Goal: Task Accomplishment & Management: Manage account settings

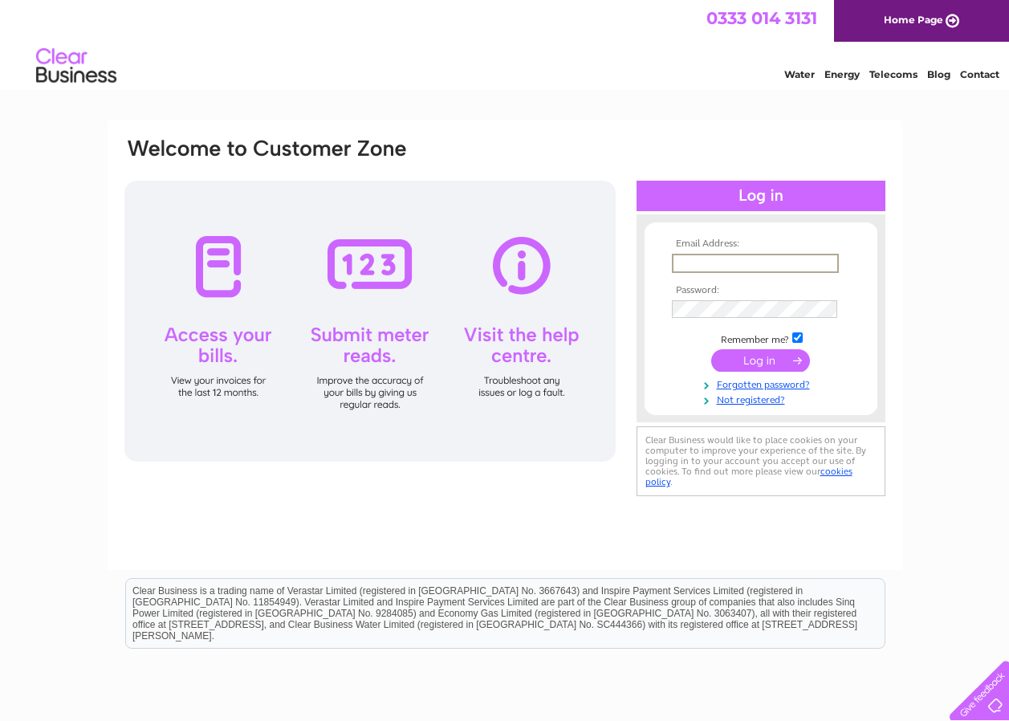
drag, startPoint x: 696, startPoint y: 253, endPoint x: 699, endPoint y: 263, distance: 10.9
click at [696, 254] on input "text" at bounding box center [755, 263] width 167 height 19
click at [763, 360] on input "submit" at bounding box center [760, 359] width 99 height 22
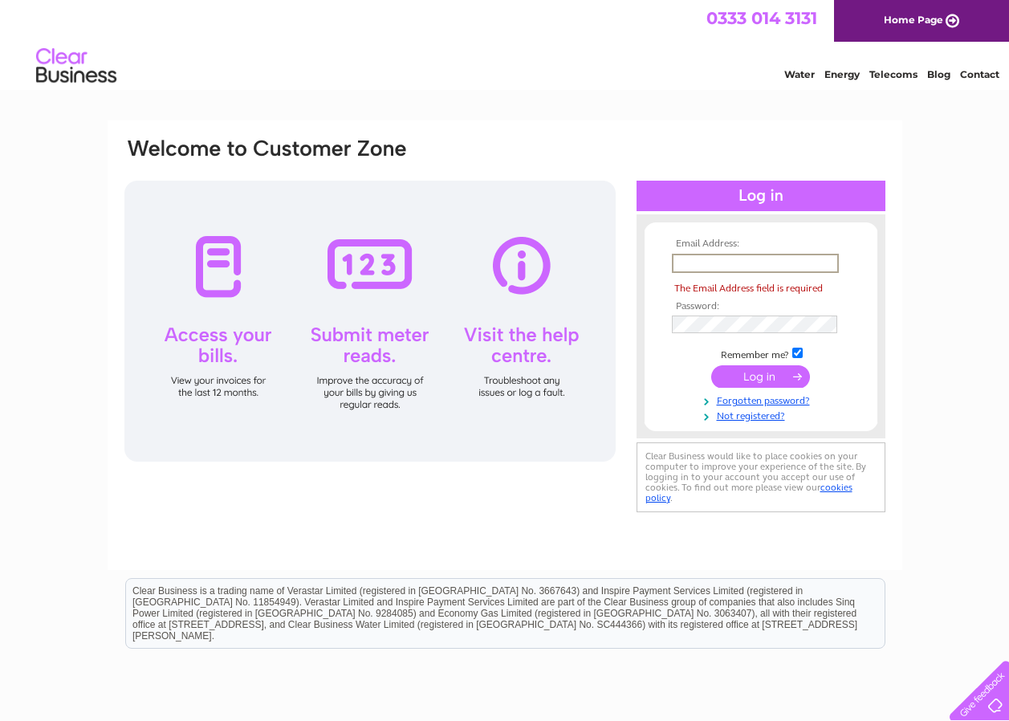
click at [698, 261] on input "text" at bounding box center [755, 263] width 167 height 19
type input "Maclennanauto@aol.com"
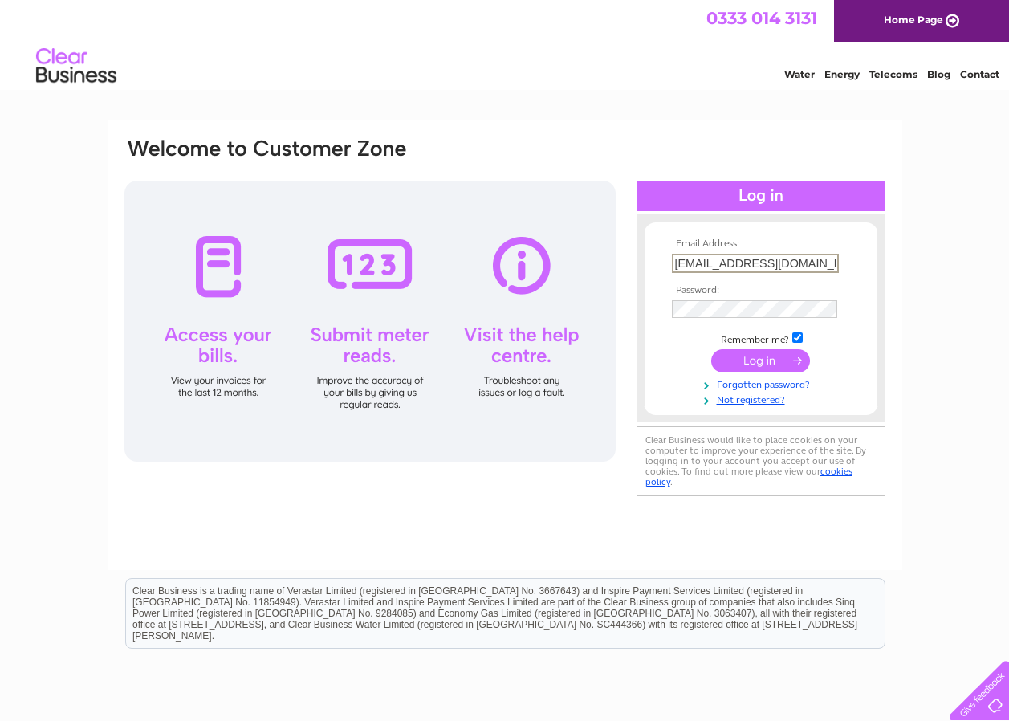
click at [759, 354] on input "submit" at bounding box center [760, 360] width 99 height 22
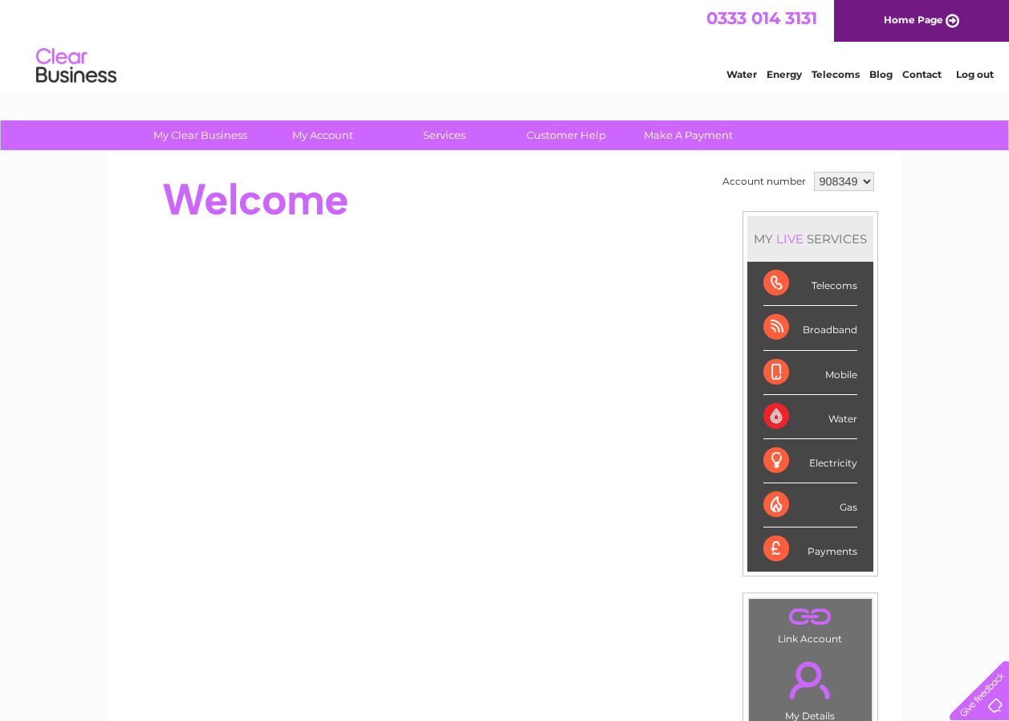
click at [864, 182] on select "908349 998589" at bounding box center [844, 181] width 60 height 19
select select "998589"
click at [814, 172] on select "908349 998589" at bounding box center [844, 181] width 60 height 19
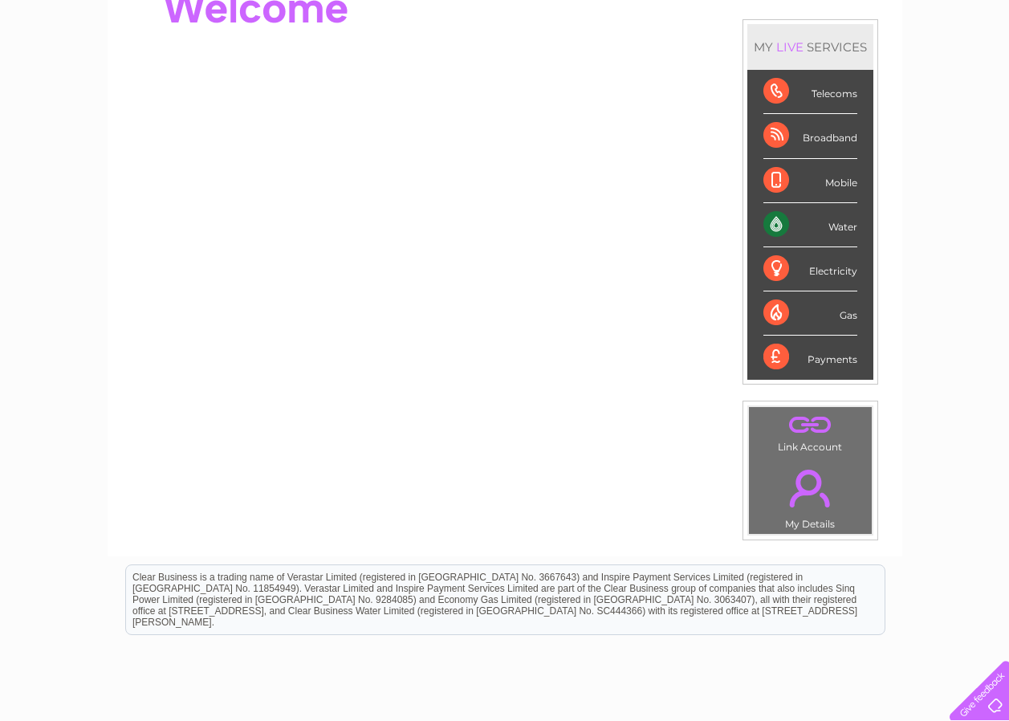
scroll to position [314, 0]
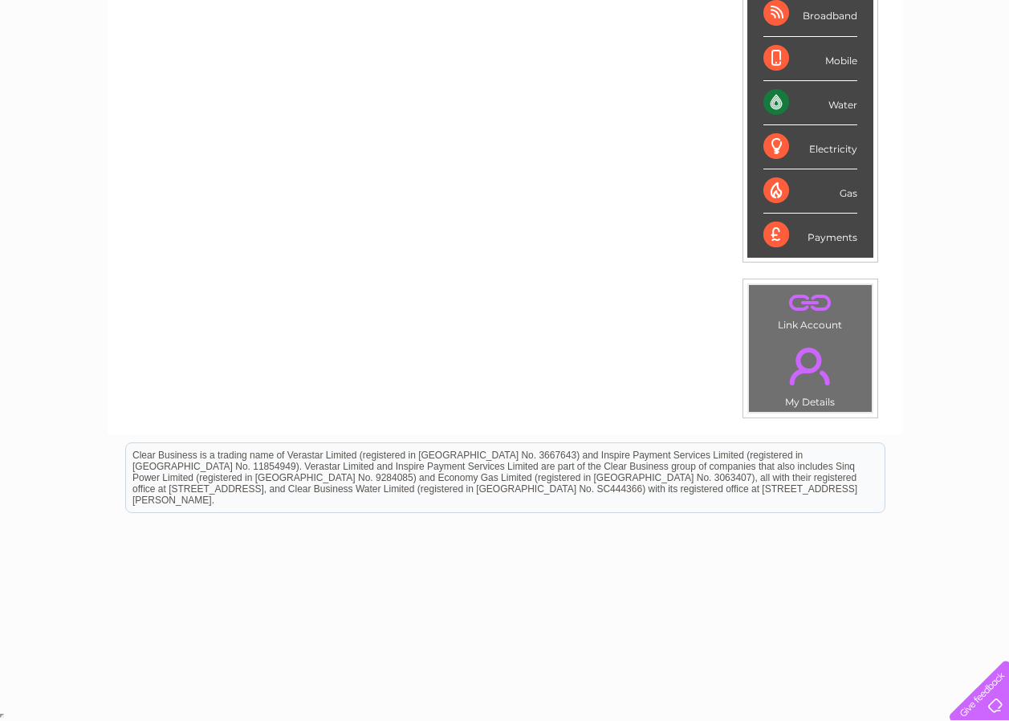
click at [788, 99] on div "Water" at bounding box center [811, 103] width 94 height 44
click at [787, 99] on div "Water" at bounding box center [811, 103] width 94 height 44
click at [625, 399] on div "Account number 908349 998589 MY LIVE SERVICES Telecoms Broadband Mobile Water E…" at bounding box center [505, 136] width 795 height 597
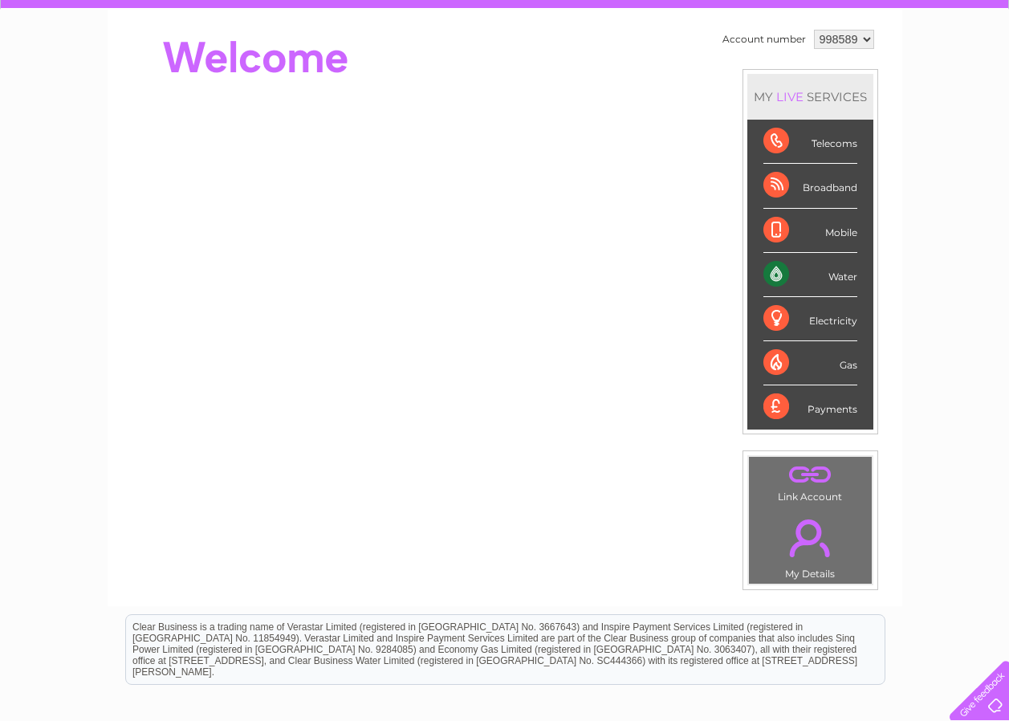
scroll to position [73, 0]
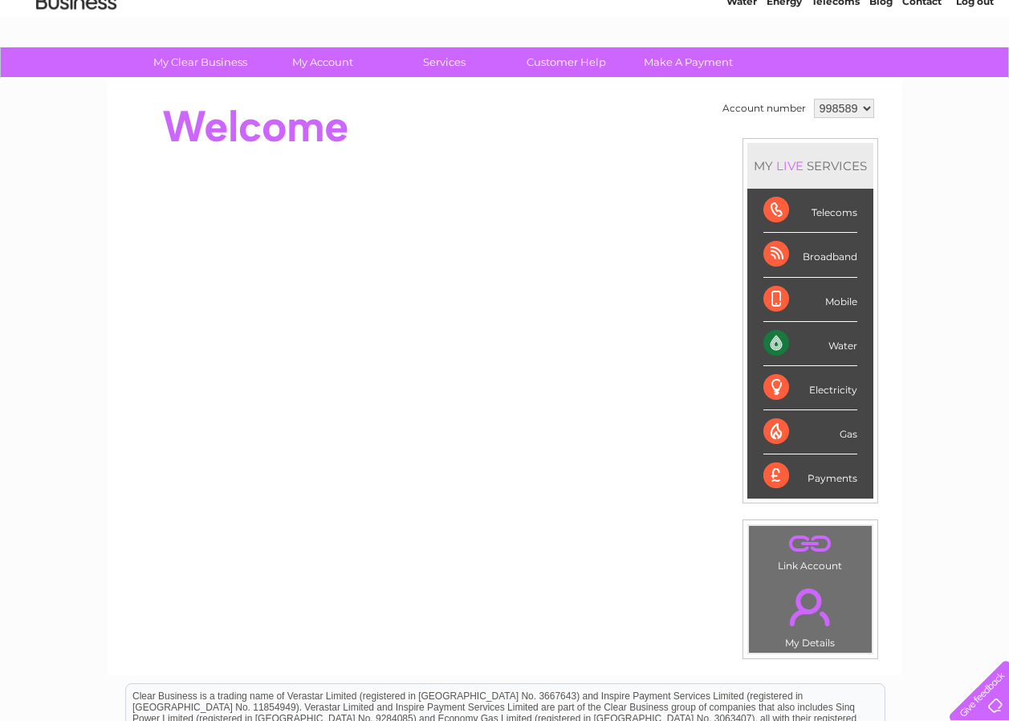
click at [846, 347] on div "Water" at bounding box center [811, 344] width 94 height 44
click at [971, 496] on div "My Clear Business Login Details My Details My Preferences Link Account My Accou…" at bounding box center [504, 498] width 1009 height 902
drag, startPoint x: 777, startPoint y: 340, endPoint x: 601, endPoint y: 658, distance: 362.6
click at [601, 658] on div "Account number 908349 998589 MY LIVE SERVICES Telecoms Broadband Mobile Water E…" at bounding box center [505, 377] width 795 height 597
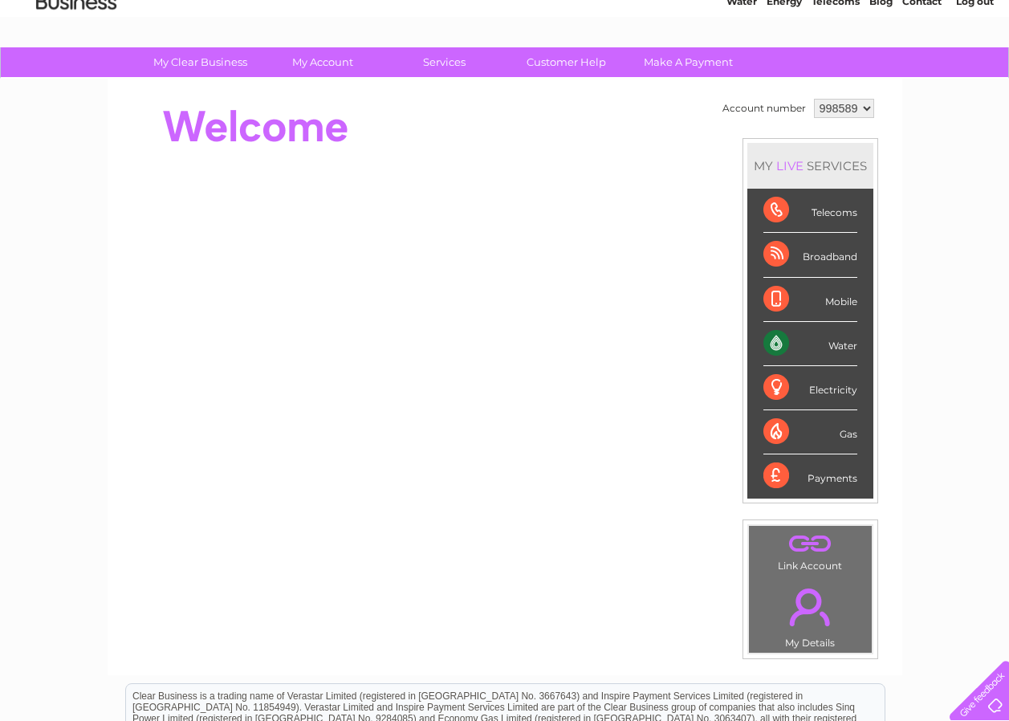
click at [780, 345] on div "Water" at bounding box center [811, 344] width 94 height 44
drag, startPoint x: 780, startPoint y: 345, endPoint x: 576, endPoint y: 639, distance: 357.7
click at [576, 639] on div "Account number 908349 998589 MY LIVE SERVICES Telecoms Broadband Mobile Water E…" at bounding box center [505, 377] width 795 height 597
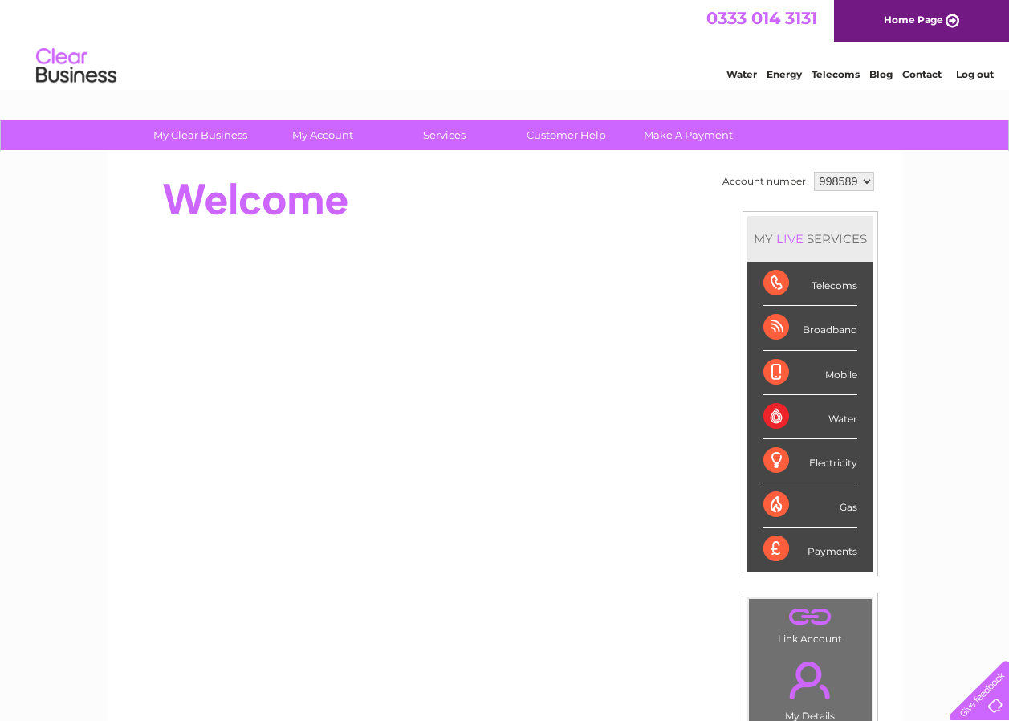
click at [864, 178] on select "908349 998589" at bounding box center [844, 181] width 60 height 19
select select "908349"
click at [814, 172] on select "908349 998589" at bounding box center [844, 181] width 60 height 19
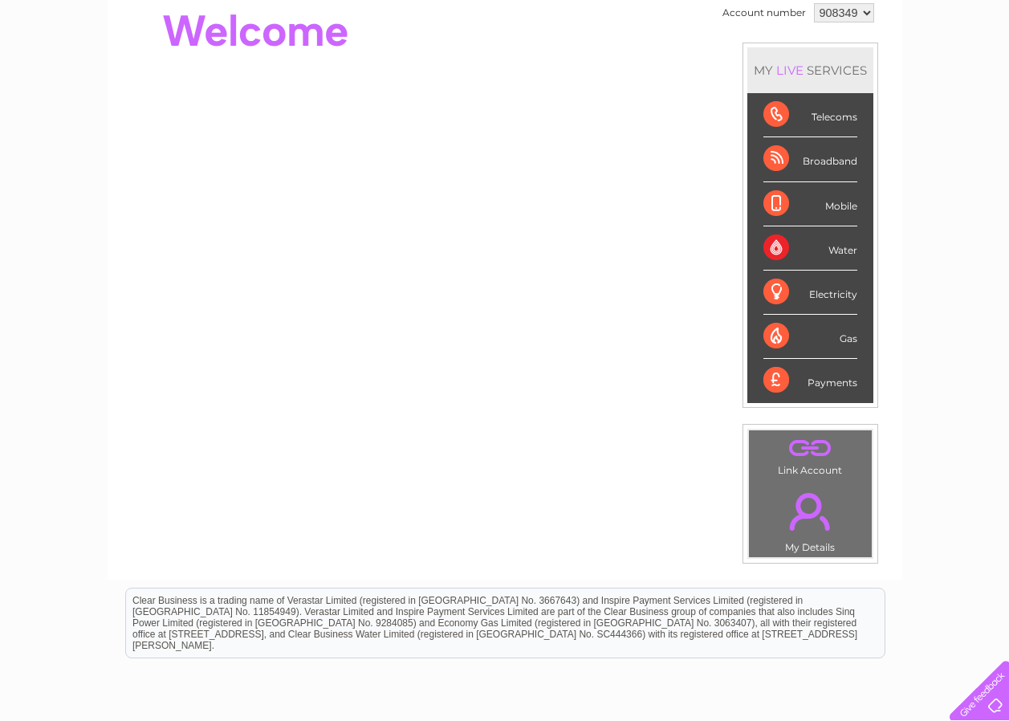
scroll to position [241, 0]
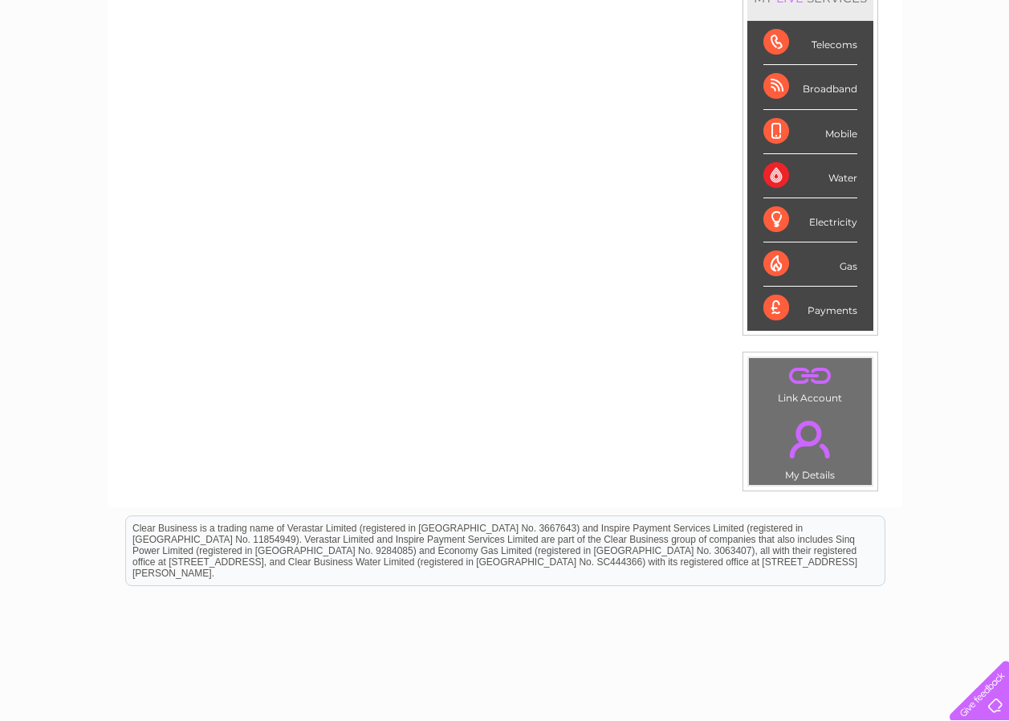
click at [813, 376] on link "." at bounding box center [810, 376] width 115 height 28
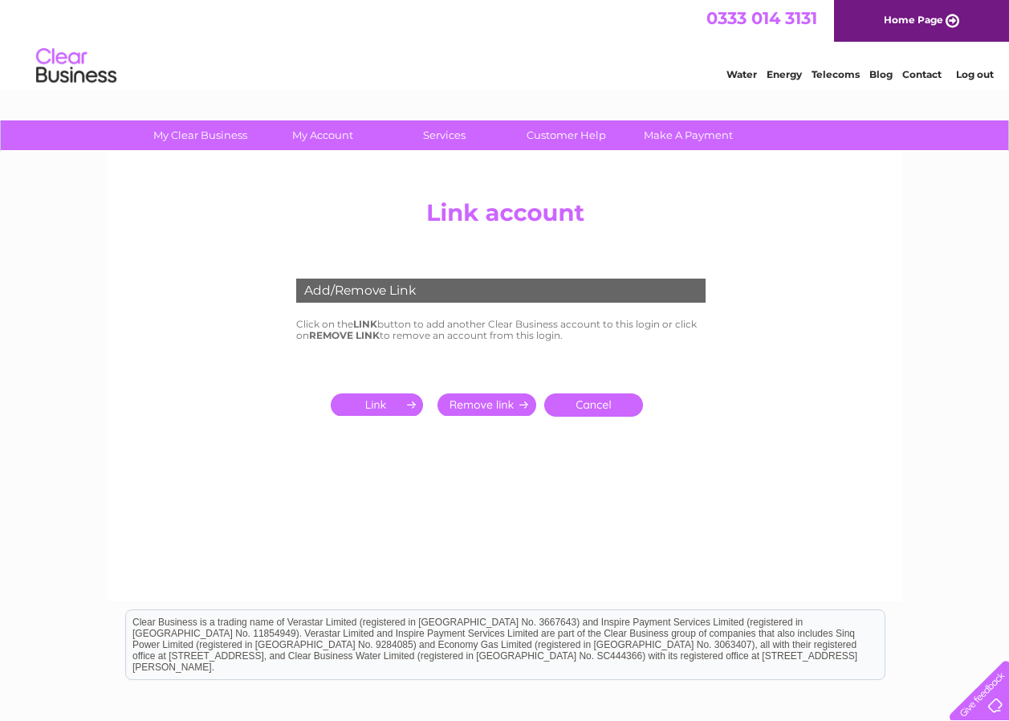
click at [379, 403] on input "submit" at bounding box center [380, 404] width 99 height 22
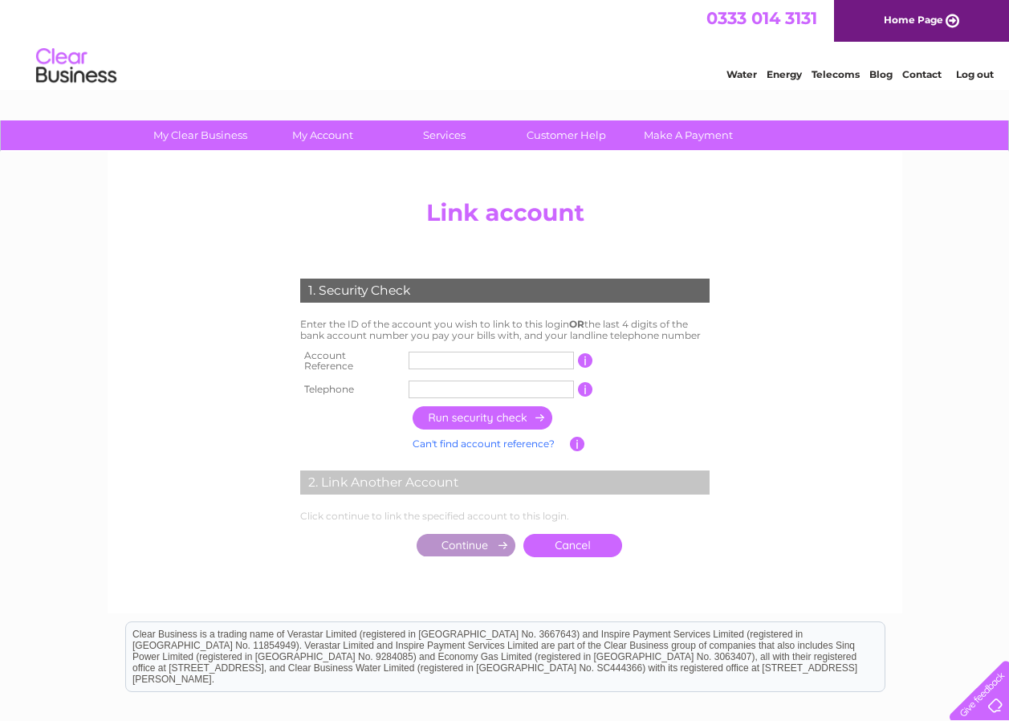
click at [431, 356] on input "text" at bounding box center [491, 361] width 165 height 18
type input "908349"
type input "01851710568"
click at [492, 412] on input "button" at bounding box center [483, 417] width 141 height 23
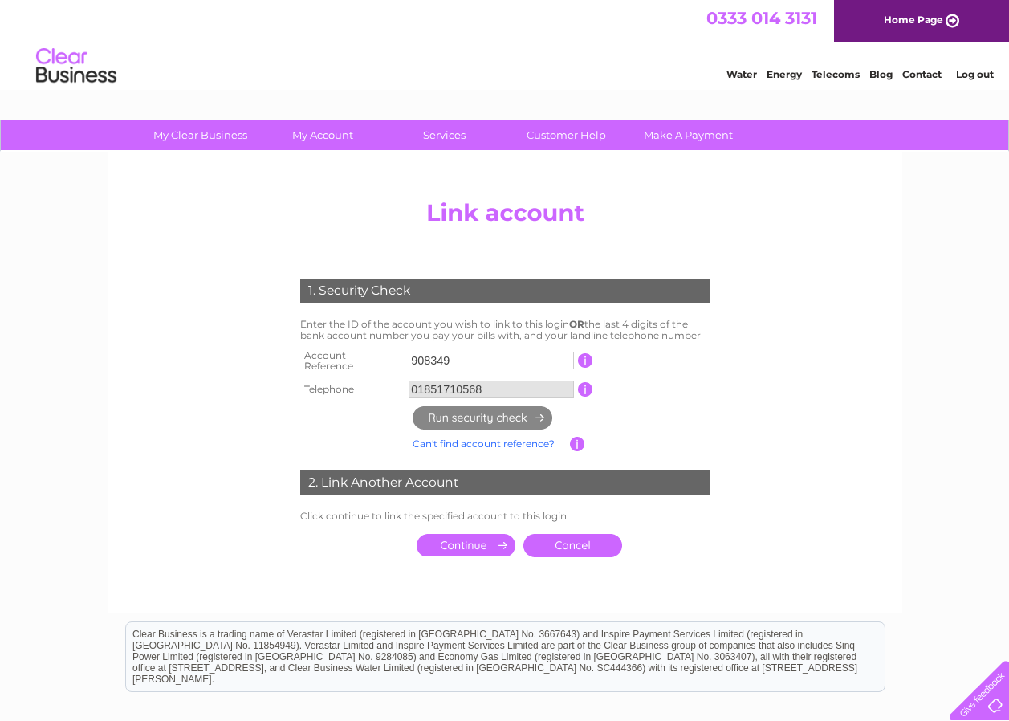
click at [468, 536] on input "submit" at bounding box center [466, 545] width 99 height 22
